Goal: Information Seeking & Learning: Understand process/instructions

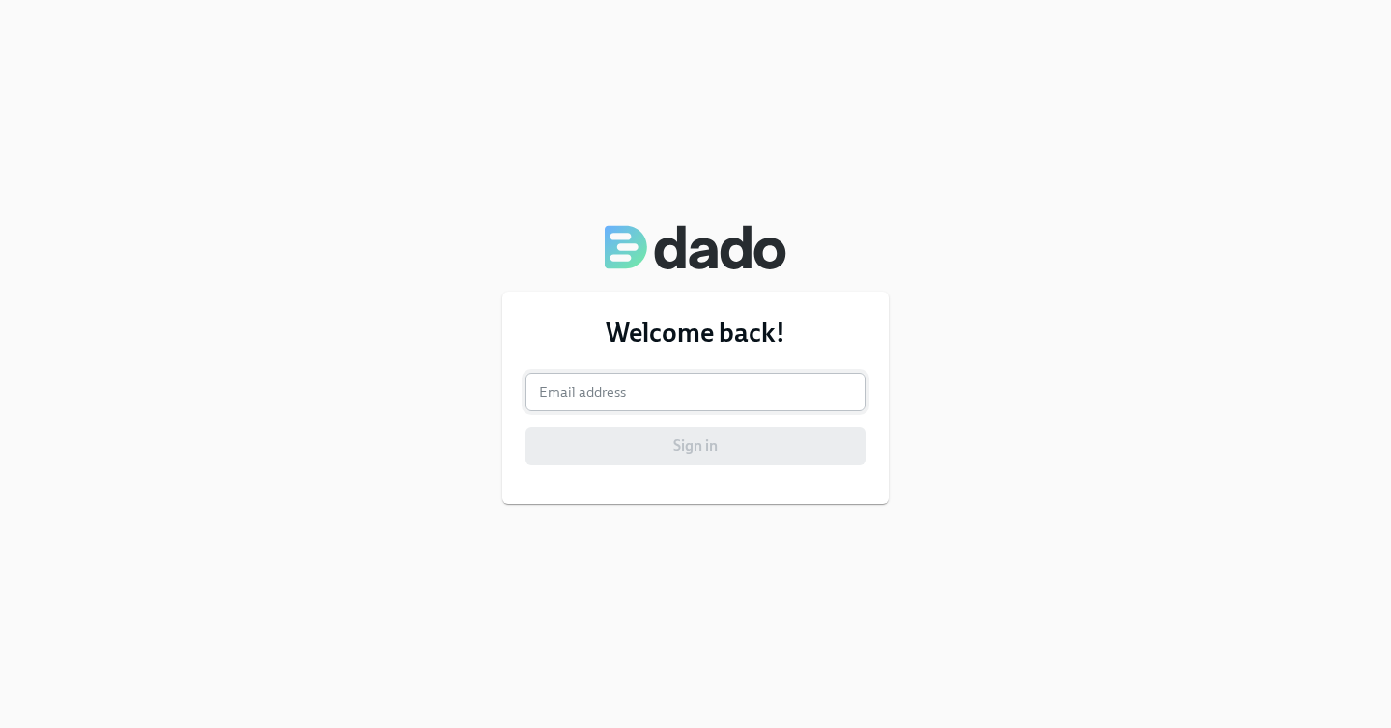
click at [650, 399] on input "email" at bounding box center [695, 392] width 340 height 39
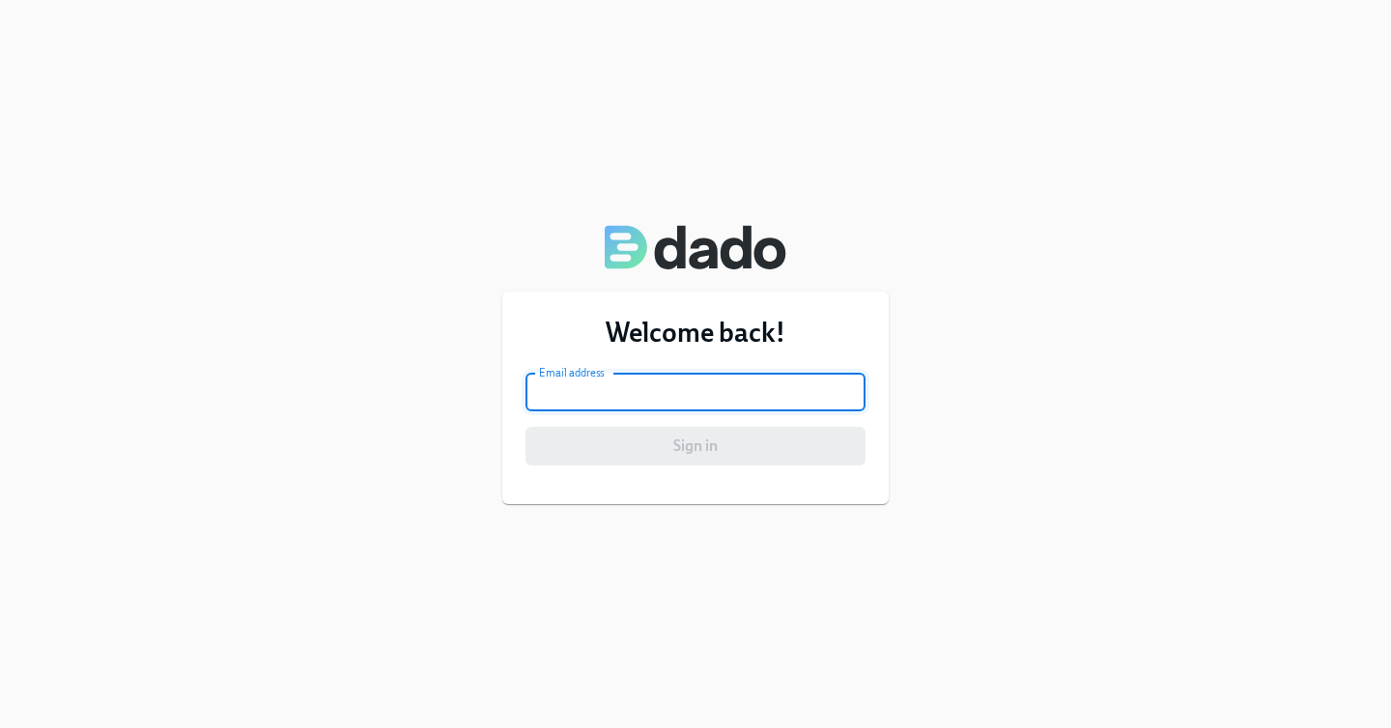
type input "hadley.robertsdonnelly@charliehealth.com"
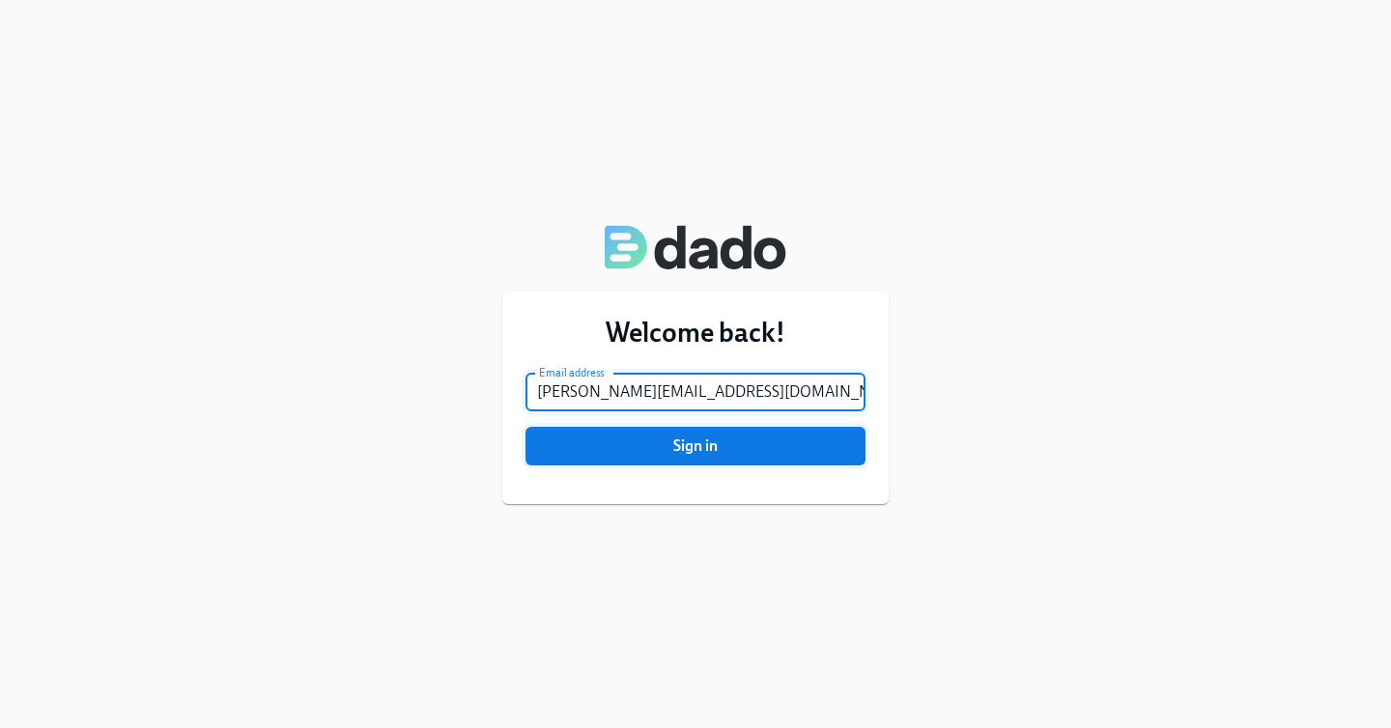
click at [648, 444] on span "Sign in" at bounding box center [695, 446] width 313 height 19
click at [525, 427] on button "Sign in" at bounding box center [695, 446] width 340 height 39
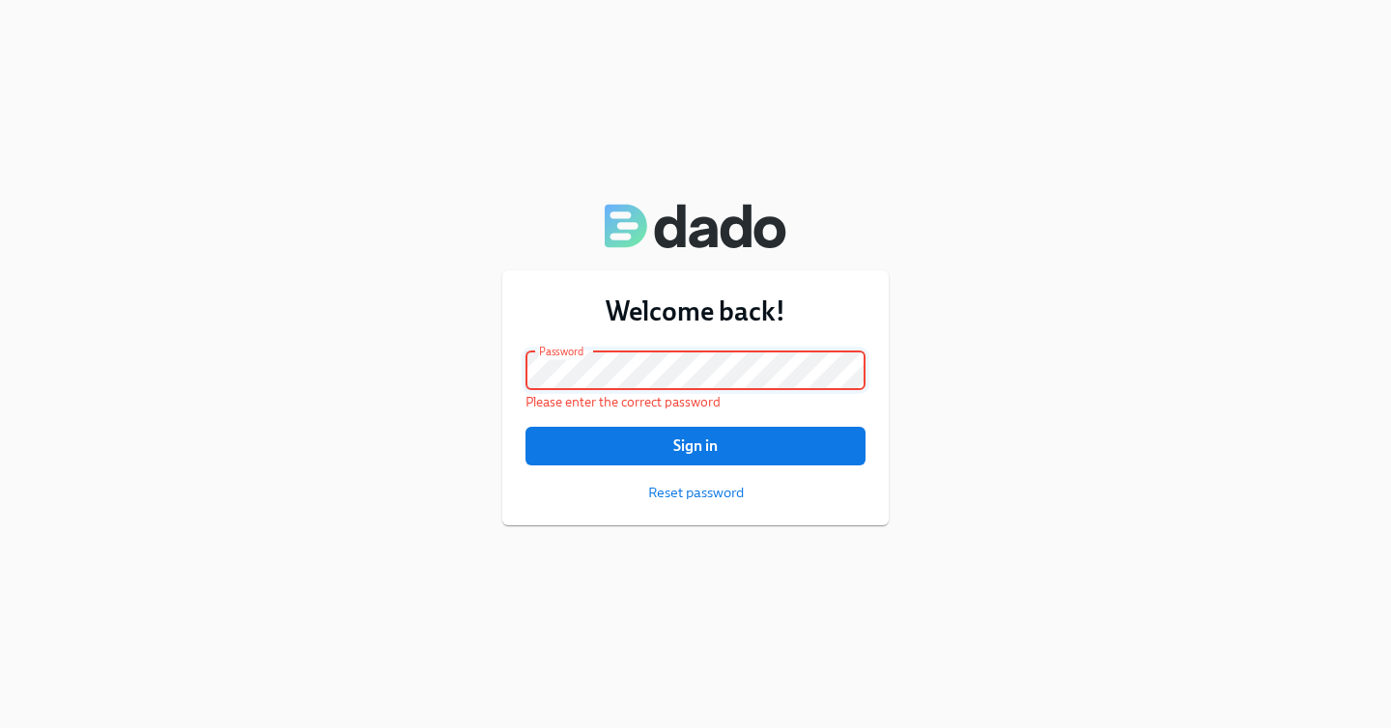
click at [525, 427] on button "Sign in" at bounding box center [695, 446] width 340 height 39
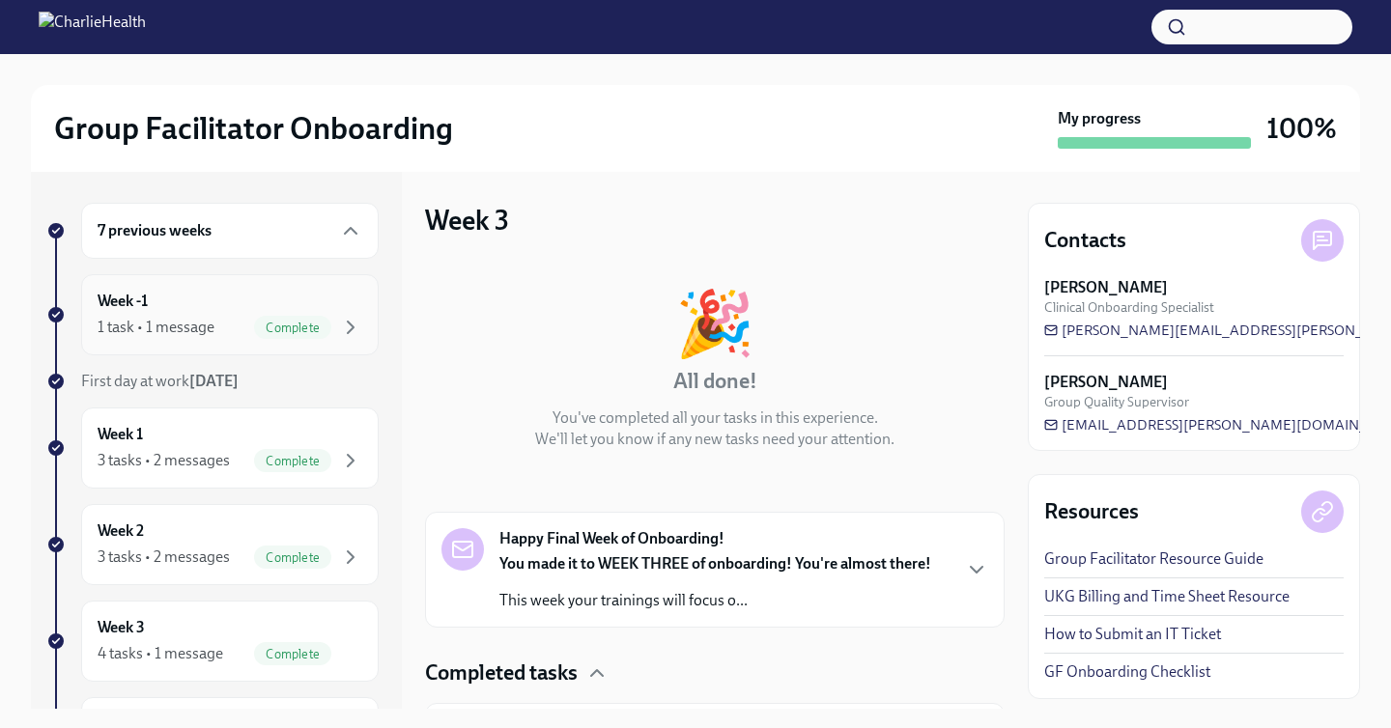
click at [372, 308] on div "Week -1 1 task • 1 message Complete" at bounding box center [229, 314] width 297 height 81
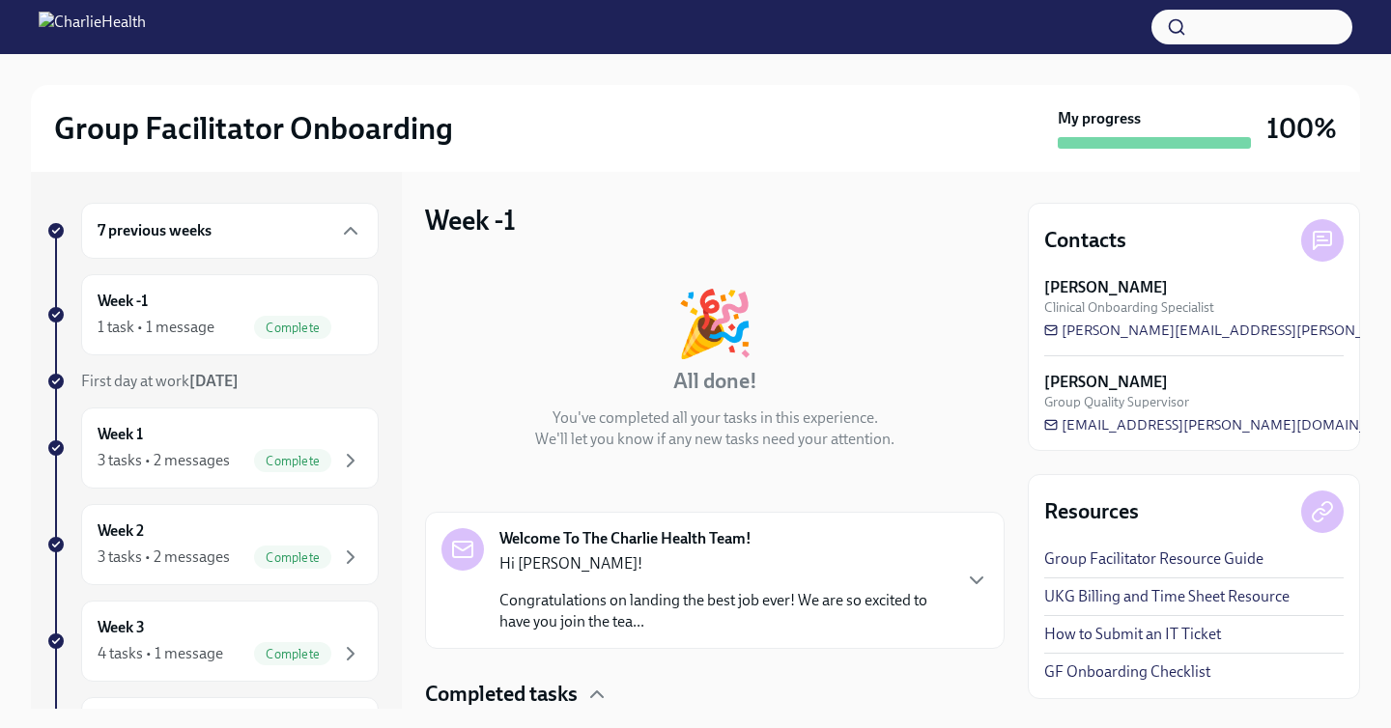
scroll to position [141, 0]
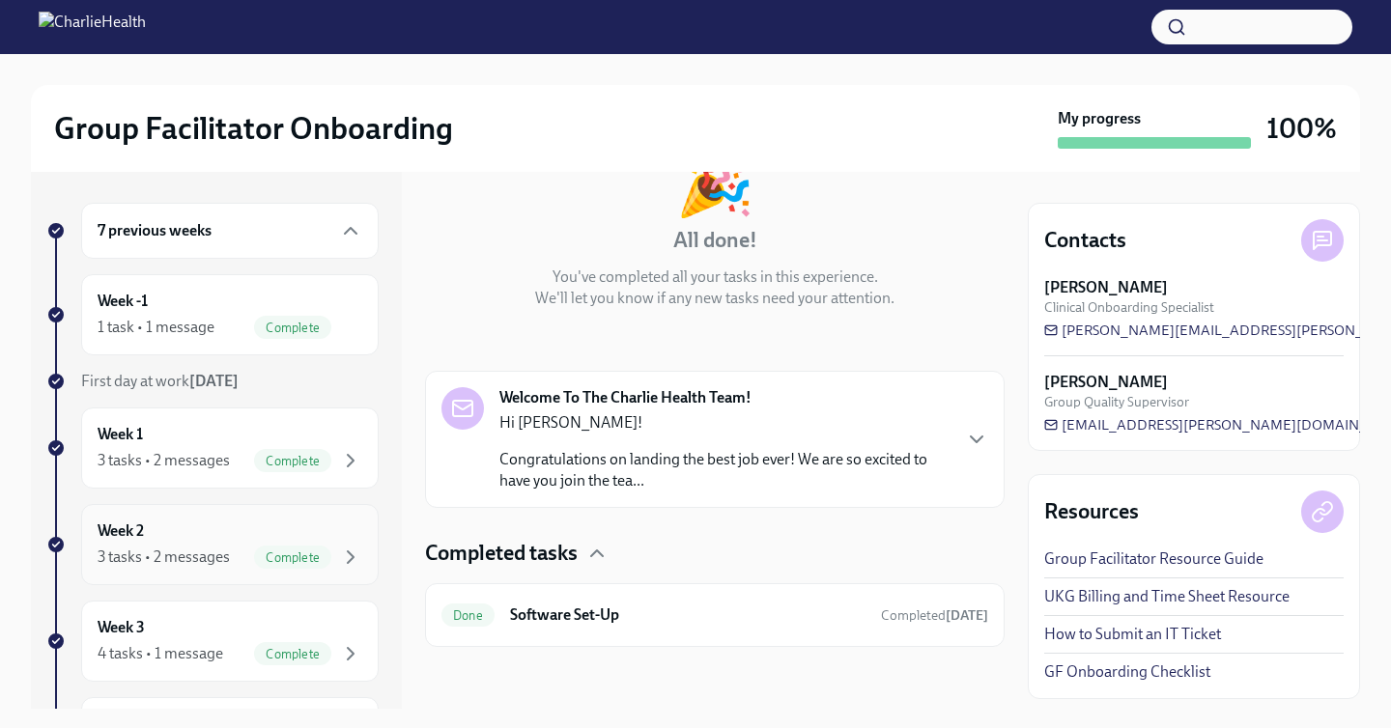
click at [235, 529] on div "Week 2 3 tasks • 2 messages Complete" at bounding box center [230, 545] width 265 height 48
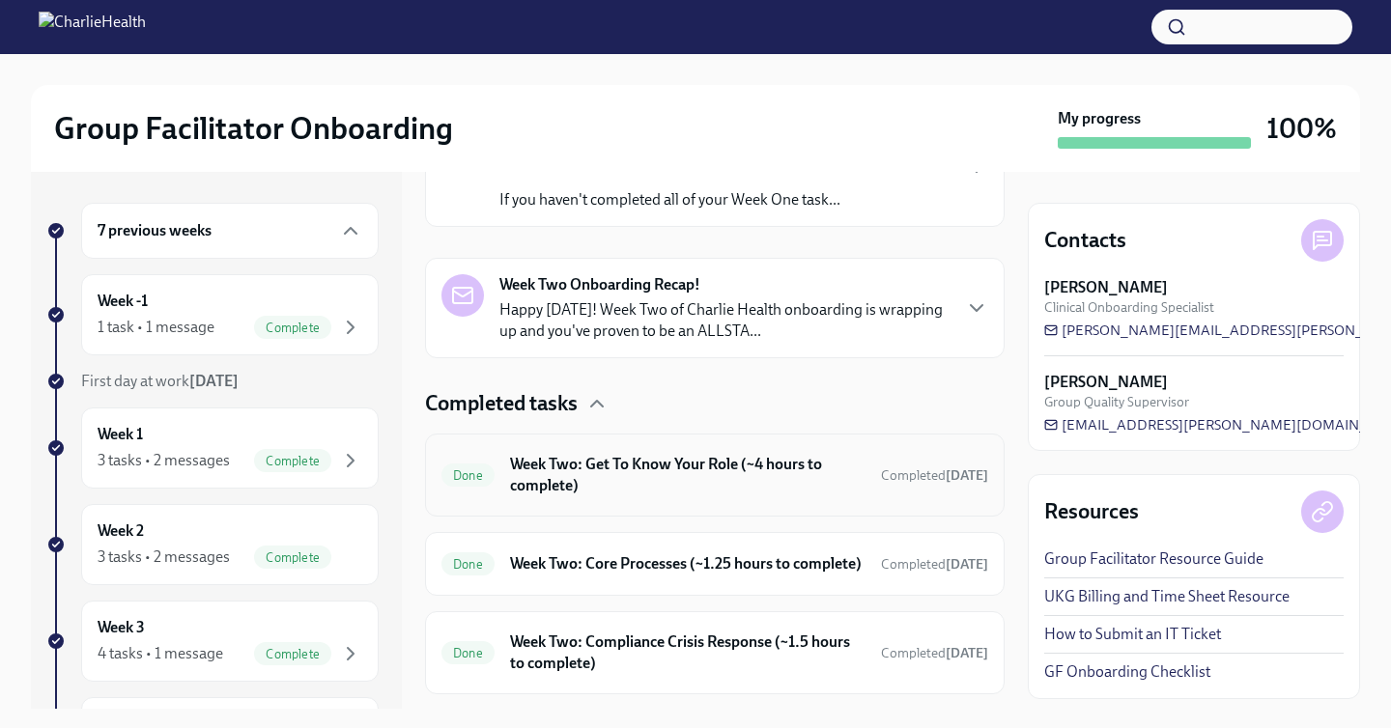
scroll to position [467, 0]
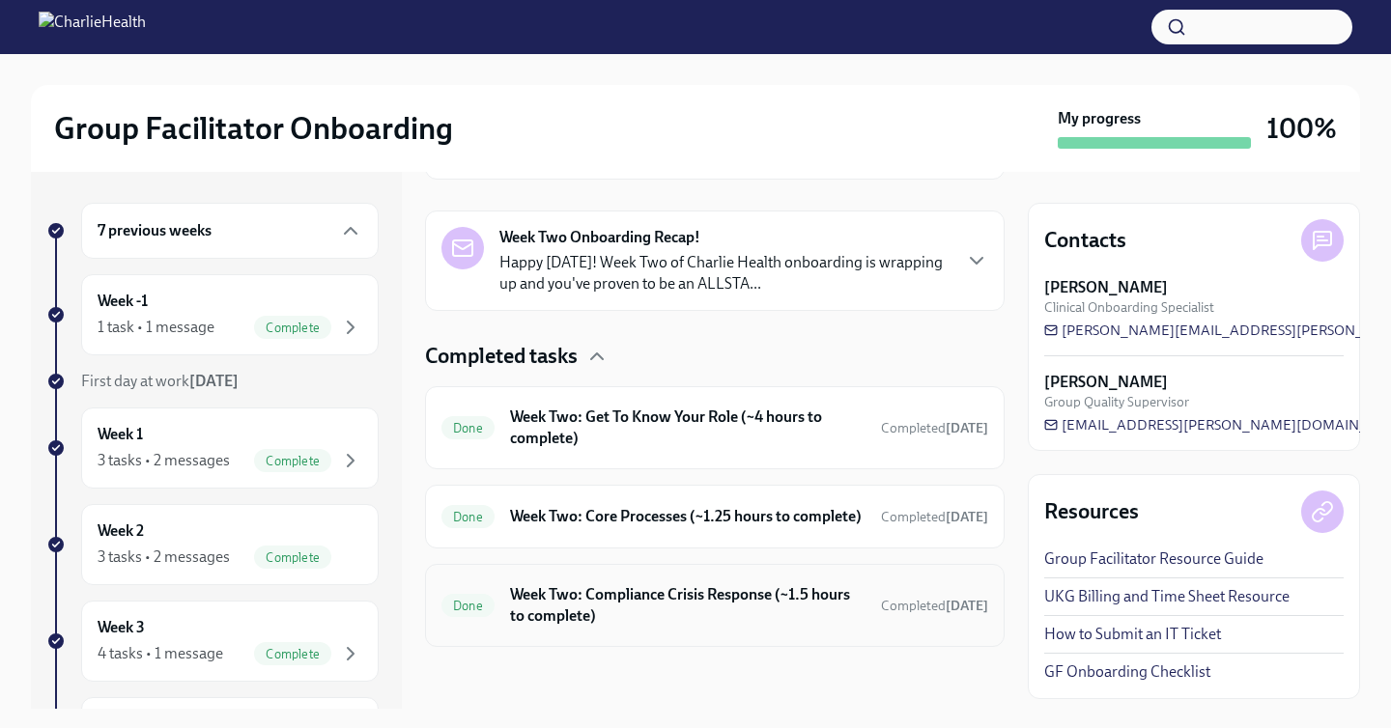
click at [724, 596] on h6 "Week Two: Compliance Crisis Response (~1.5 hours to complete)" at bounding box center [687, 605] width 355 height 42
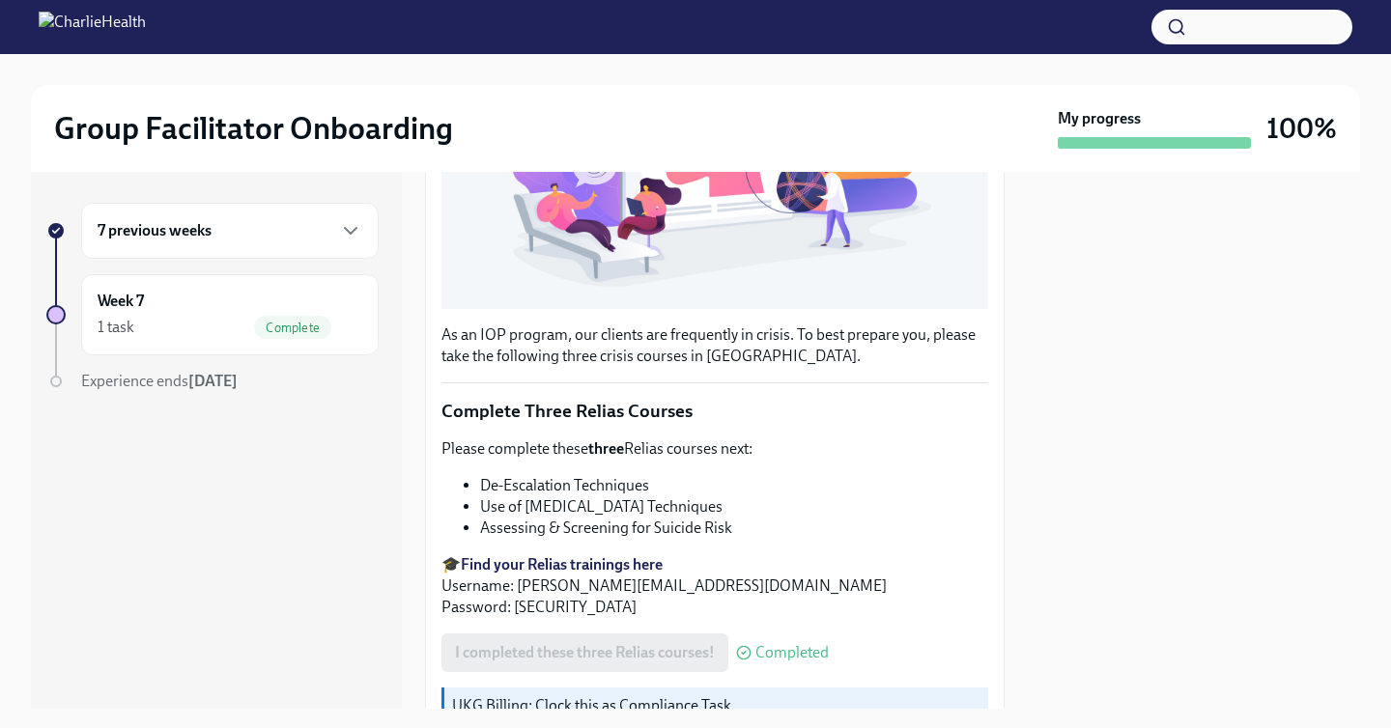
scroll to position [484, 0]
click at [557, 607] on p "🎓 Find your Relias trainings here Username: [PERSON_NAME][EMAIL_ADDRESS][DOMAIN…" at bounding box center [714, 584] width 547 height 64
